Goal: Check status: Check status

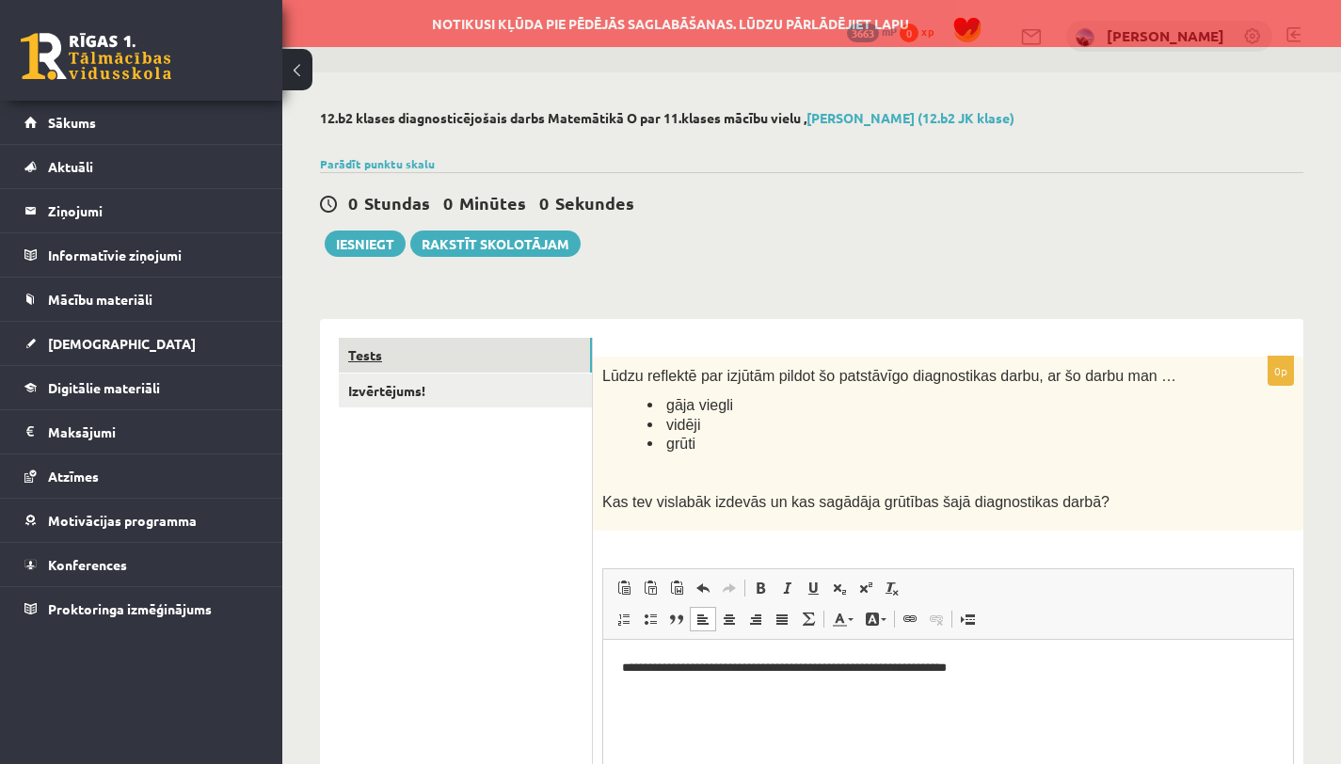
click at [460, 362] on link "Tests" at bounding box center [465, 355] width 253 height 35
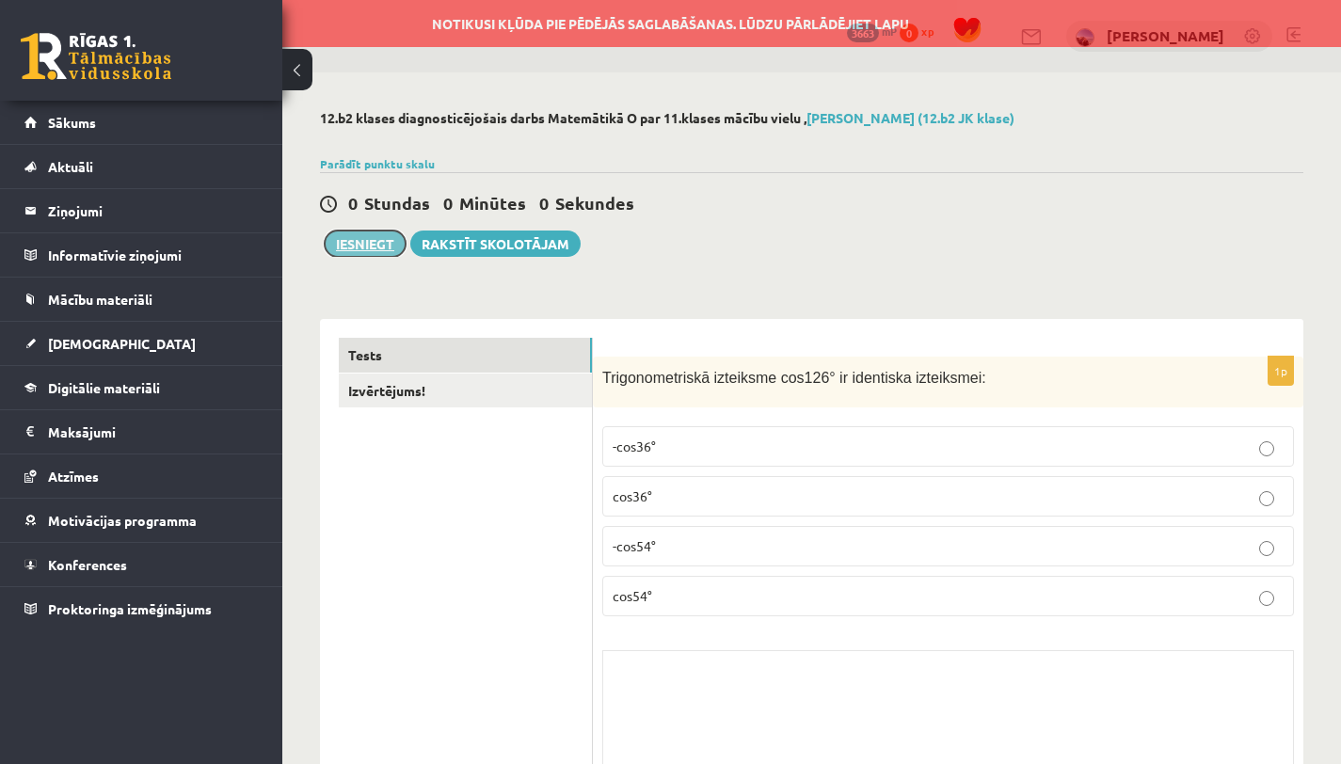
click at [367, 241] on button "Iesniegt" at bounding box center [365, 244] width 81 height 26
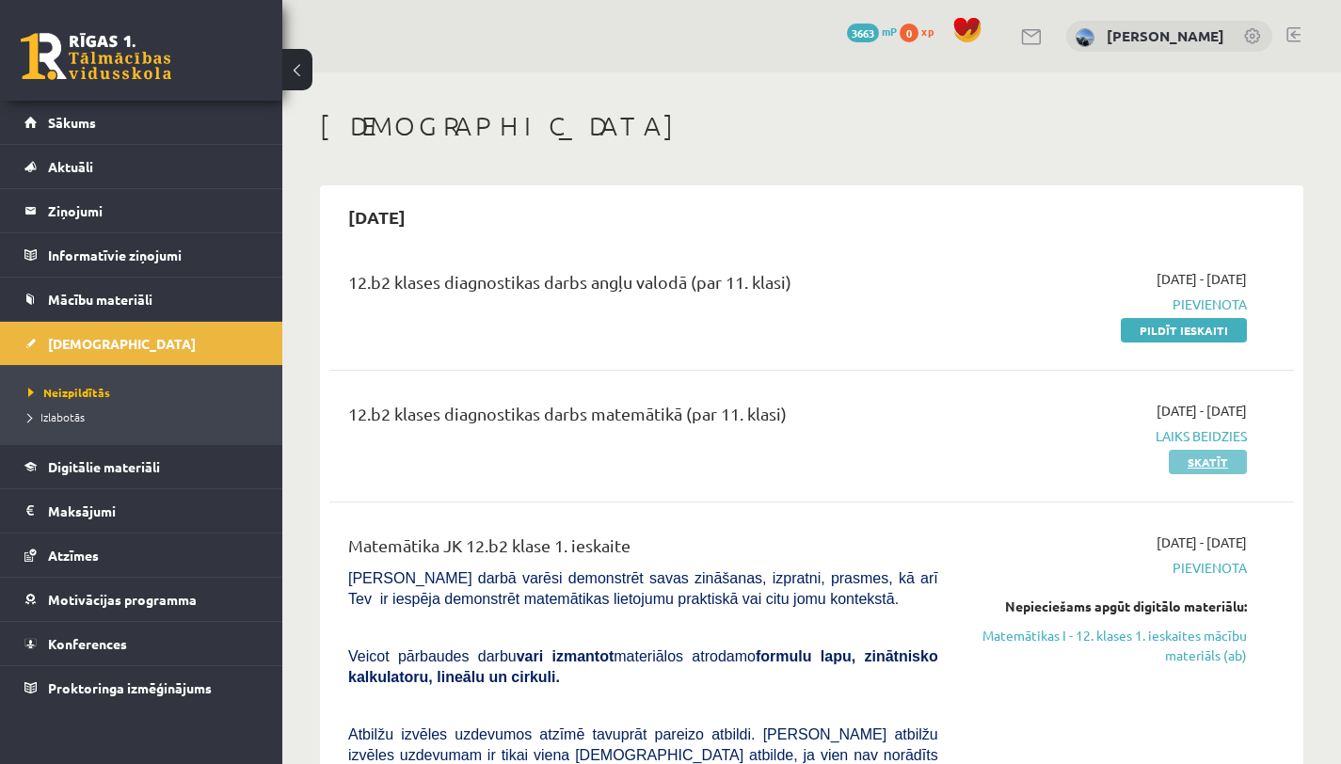
click at [1198, 454] on link "Skatīt" at bounding box center [1208, 462] width 78 height 24
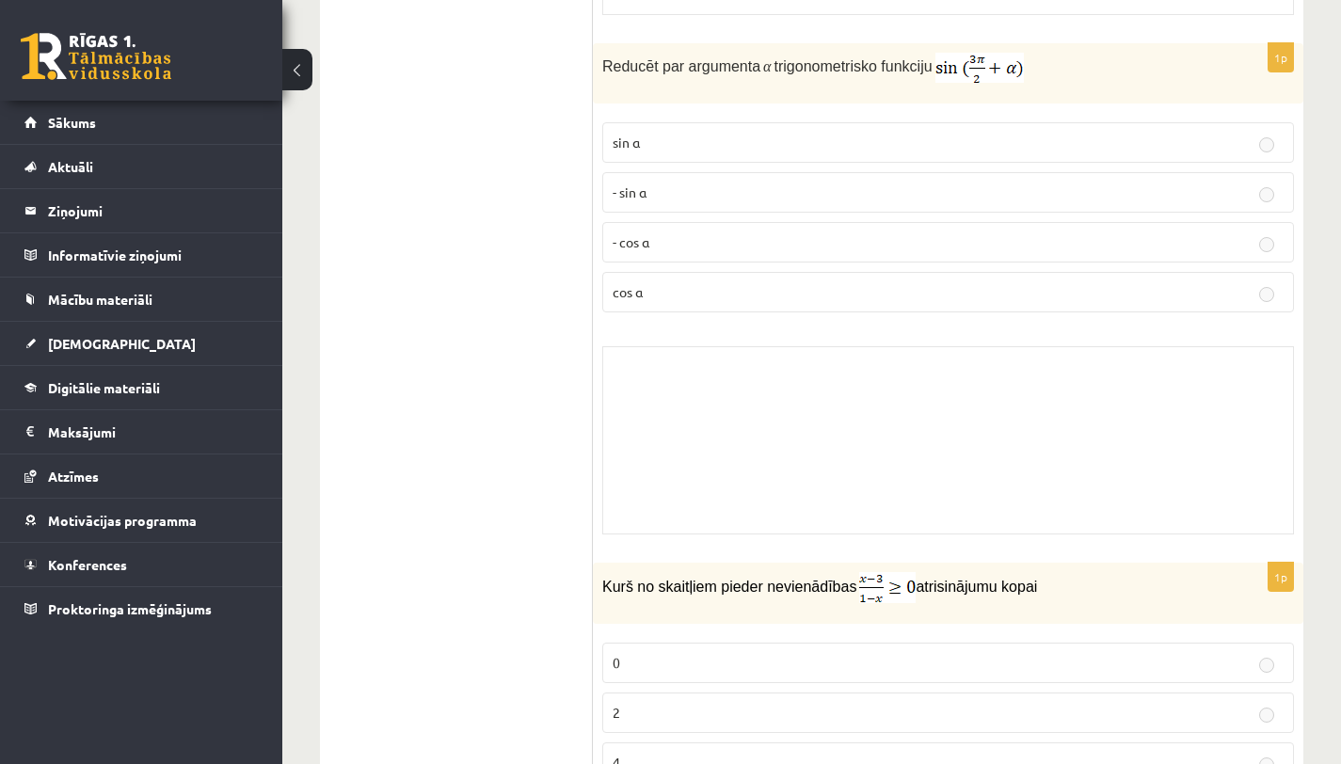
scroll to position [4230, 0]
